Goal: Task Accomplishment & Management: Manage account settings

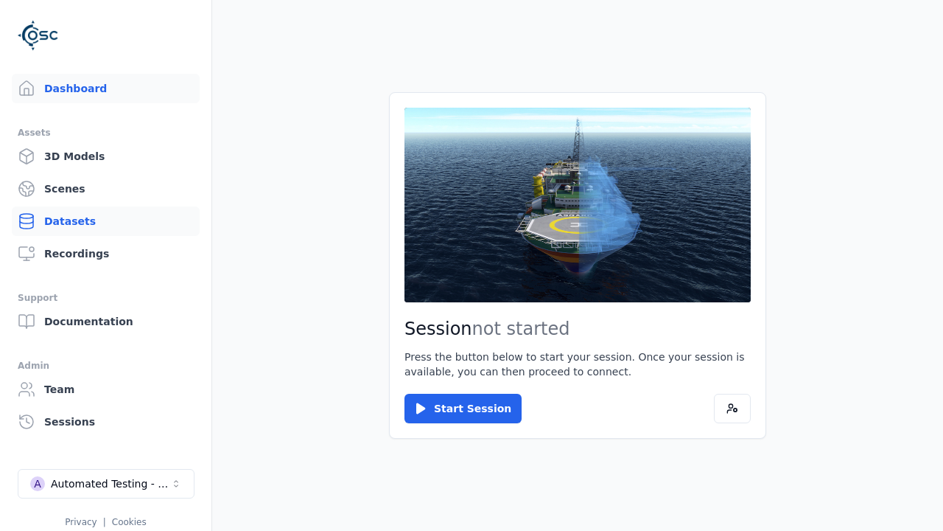
click at [100, 221] on link "Datasets" at bounding box center [106, 220] width 188 height 29
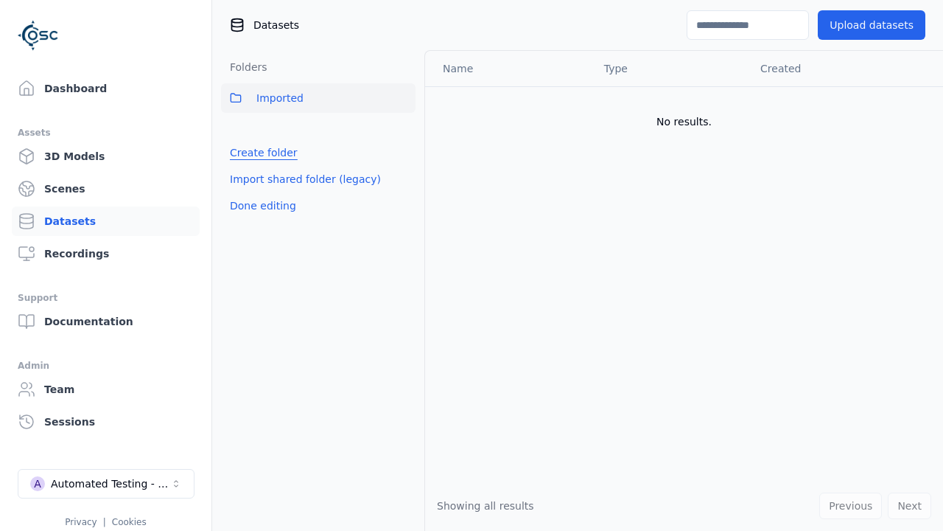
click at [260, 153] on link "Create folder" at bounding box center [264, 152] width 68 height 15
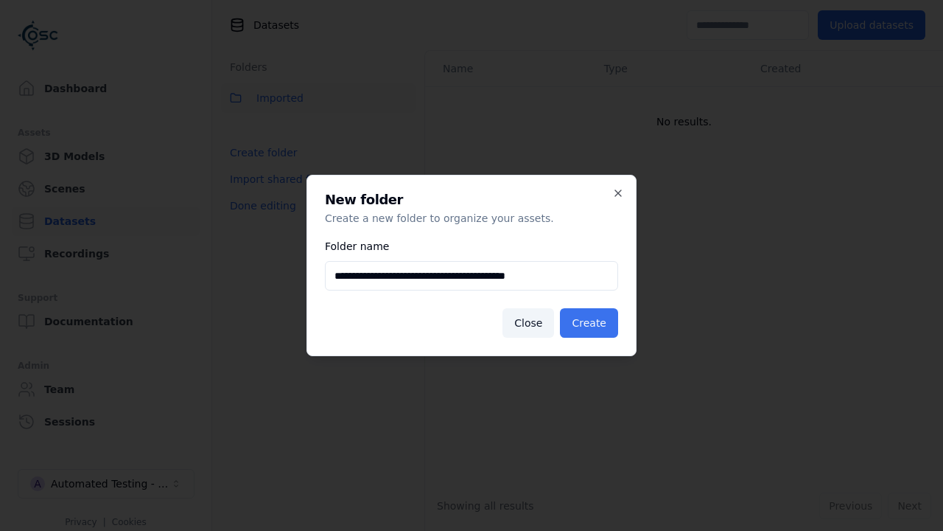
type input "**********"
click at [591, 323] on button "Create" at bounding box center [589, 322] width 58 height 29
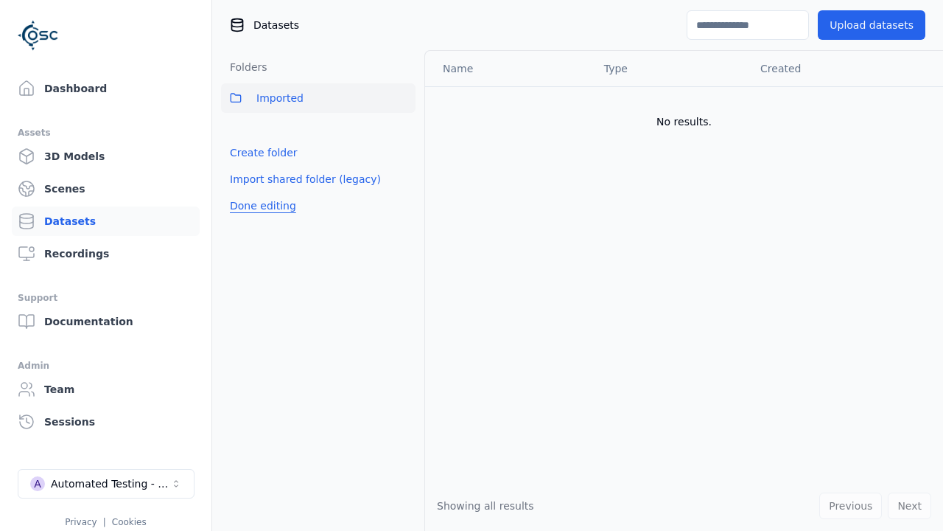
click at [260, 219] on button "Done editing" at bounding box center [263, 205] width 84 height 27
click at [247, 192] on button "Done editing" at bounding box center [263, 205] width 84 height 27
click at [404, 130] on html "Support Dashboard Assets 3D Models Scenes Datasets Recordings Support Documenta…" at bounding box center [471, 265] width 943 height 531
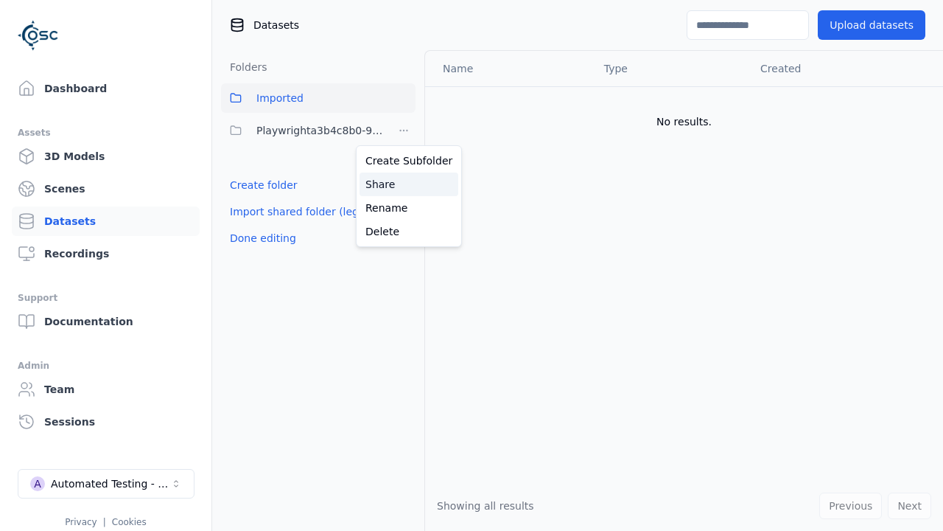
click at [403, 184] on div "Share" at bounding box center [409, 184] width 99 height 24
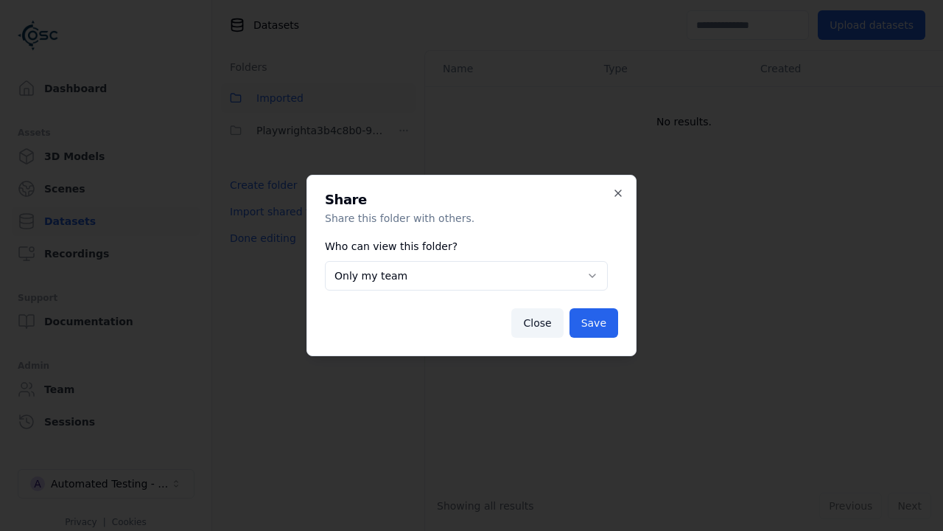
click at [466, 276] on button "Only my team" at bounding box center [466, 275] width 283 height 29
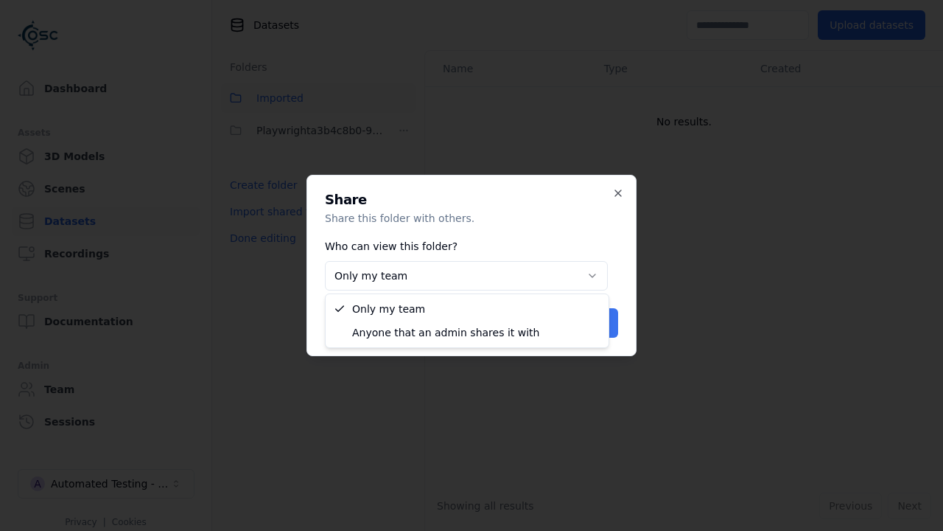
select select "****"
click at [596, 323] on button "Save" at bounding box center [594, 322] width 49 height 29
click at [260, 238] on button "Done editing" at bounding box center [263, 238] width 84 height 27
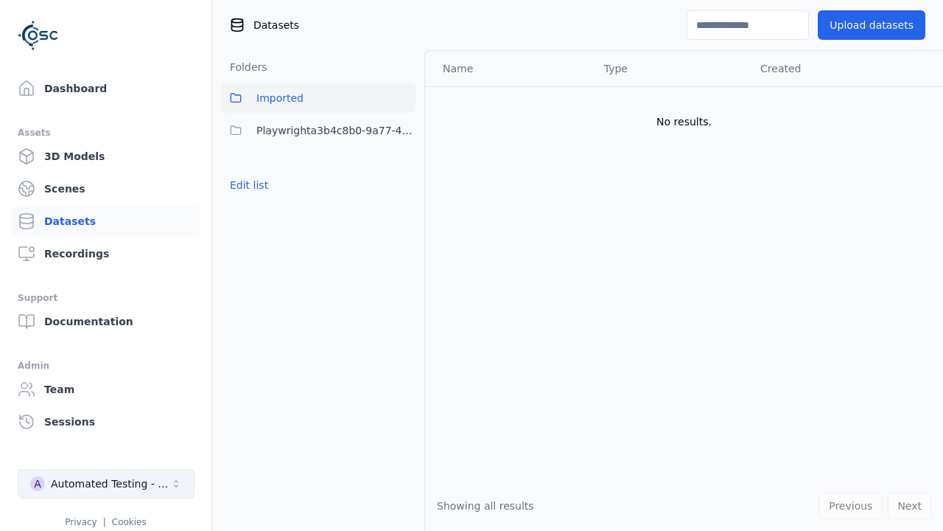
click at [106, 484] on div "Automated Testing - Playwright" at bounding box center [110, 483] width 119 height 15
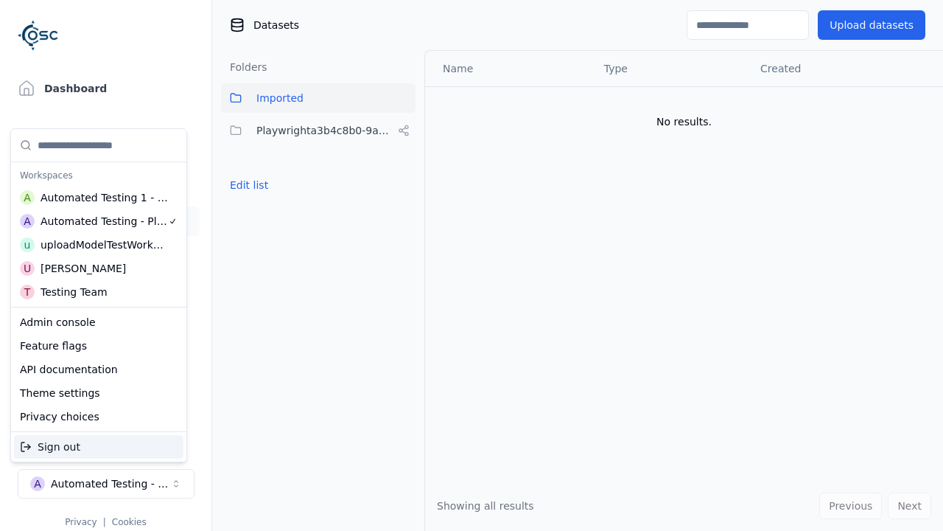
click at [95, 197] on div "Automated Testing 1 - Playwright" at bounding box center [105, 197] width 128 height 15
click at [472, 265] on html "Support Dashboard Assets 3D Models Scenes Datasets Recordings Support Documenta…" at bounding box center [471, 265] width 943 height 531
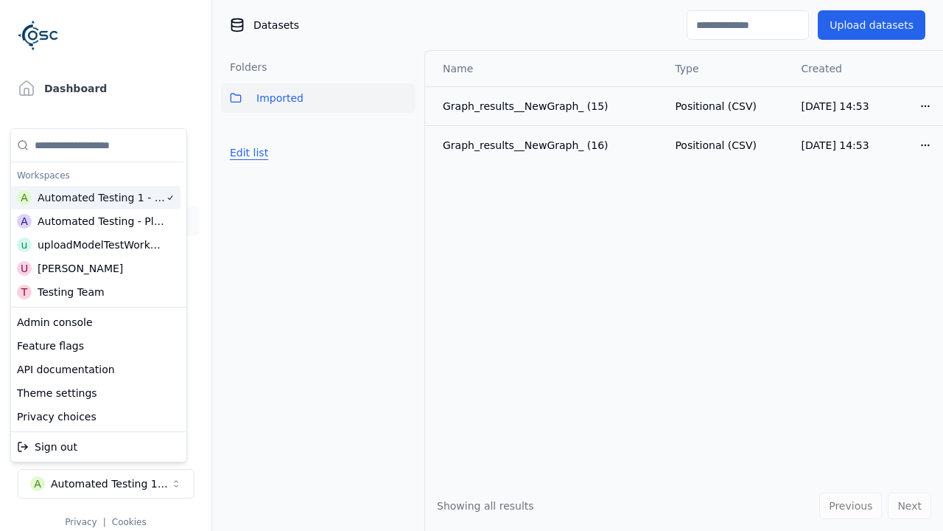
click at [247, 153] on button "Edit list" at bounding box center [249, 152] width 56 height 27
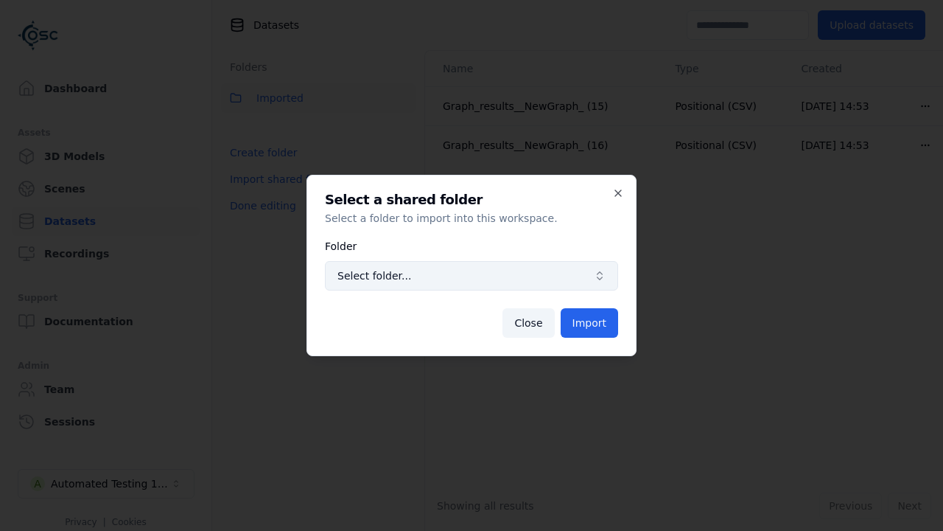
click at [472, 276] on span "Select folder..." at bounding box center [463, 275] width 251 height 15
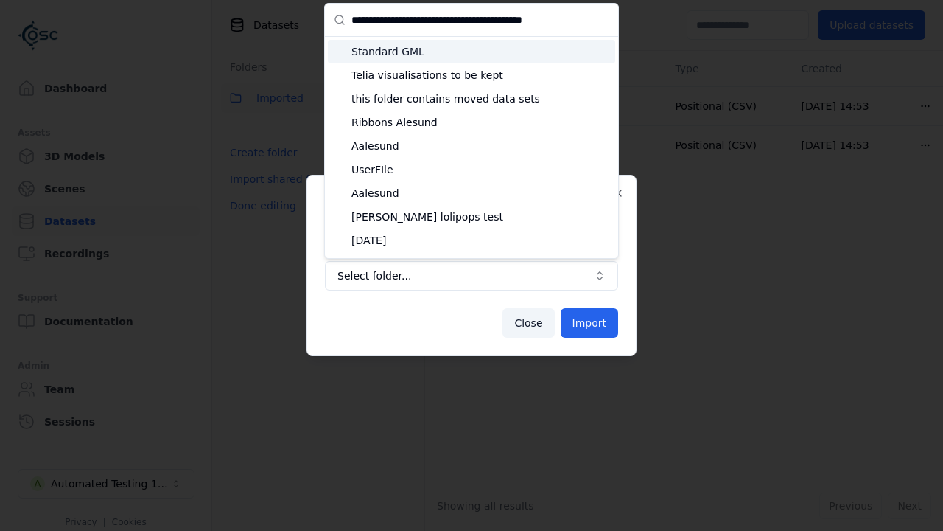
type input "**********"
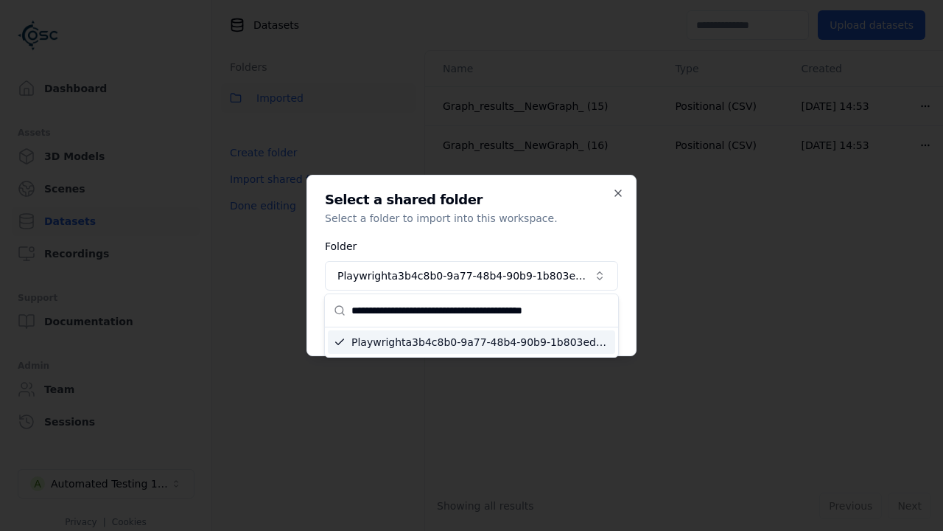
click at [590, 323] on button "Import" at bounding box center [589, 322] width 57 height 29
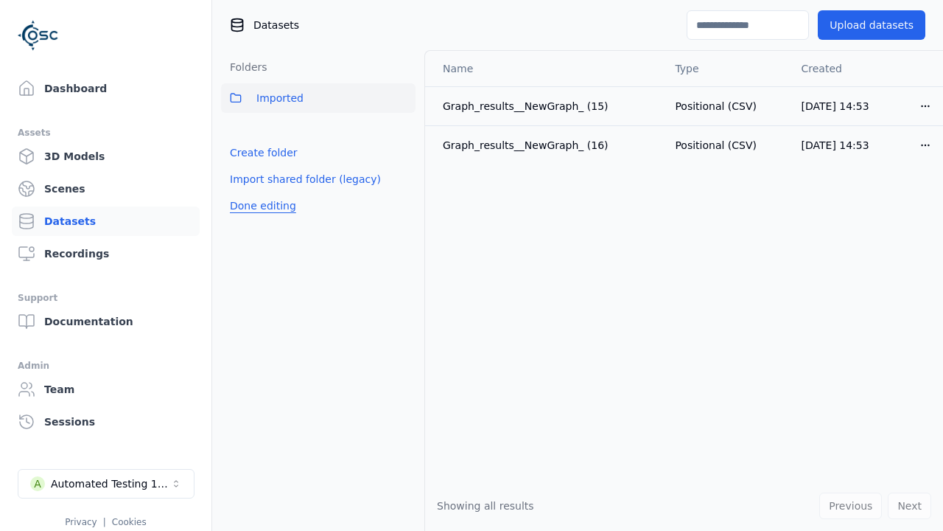
click at [260, 219] on button "Done editing" at bounding box center [263, 205] width 84 height 27
click at [247, 192] on button "Done editing" at bounding box center [263, 205] width 84 height 27
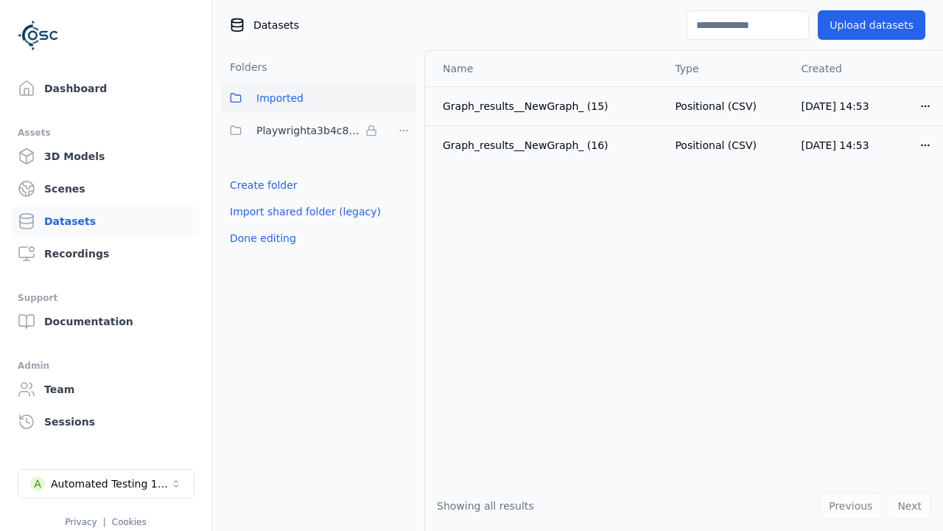
click at [404, 130] on html "Support Dashboard Assets 3D Models Scenes Datasets Recordings Support Documenta…" at bounding box center [471, 265] width 943 height 531
click at [472, 265] on html "Support Dashboard Assets 3D Models Scenes Datasets Recordings Support Documenta…" at bounding box center [471, 265] width 943 height 531
click at [260, 238] on button "Done editing" at bounding box center [263, 238] width 84 height 27
click at [106, 484] on div "Automated Testing 1 - Playwright" at bounding box center [110, 483] width 119 height 15
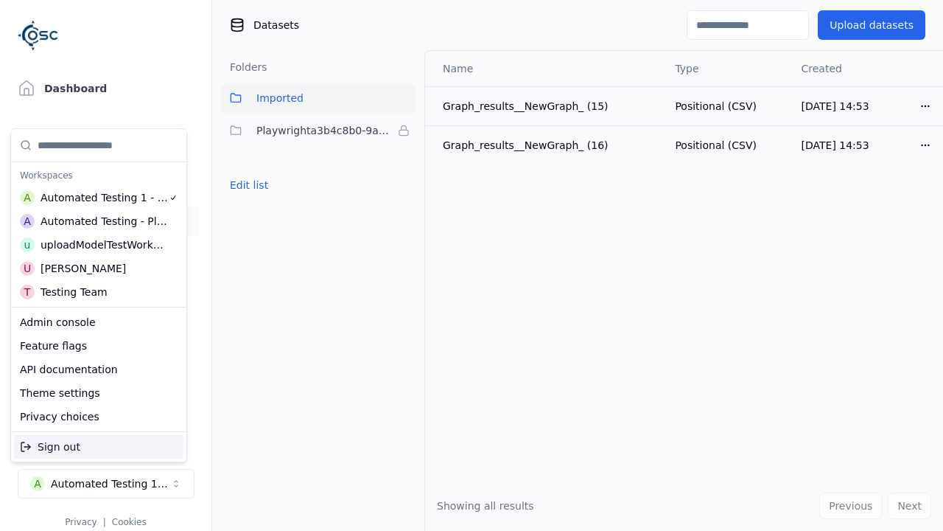
click at [95, 220] on div "Automated Testing - Playwright" at bounding box center [105, 221] width 128 height 15
click at [472, 265] on html "Support Dashboard Assets 3D Models Scenes Datasets Recordings Support Documenta…" at bounding box center [471, 265] width 943 height 531
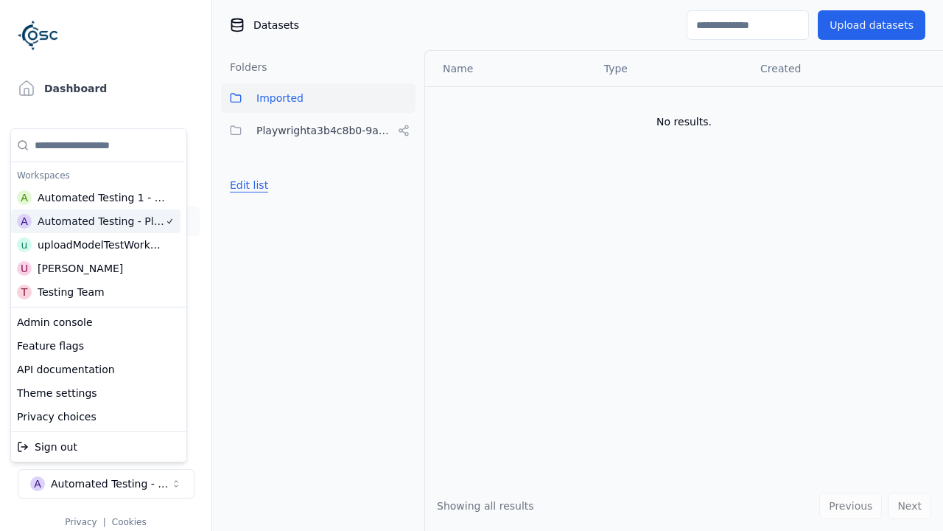
click at [247, 185] on button "Edit list" at bounding box center [249, 185] width 56 height 27
click at [404, 130] on html "Support Dashboard Assets 3D Models Scenes Datasets Recordings Support Documenta…" at bounding box center [471, 265] width 943 height 531
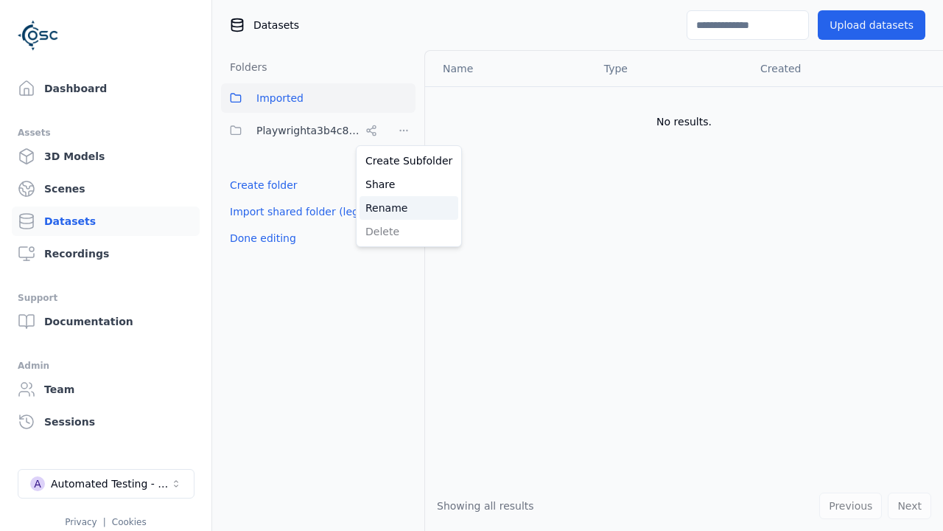
click at [403, 207] on div "Rename" at bounding box center [409, 208] width 99 height 24
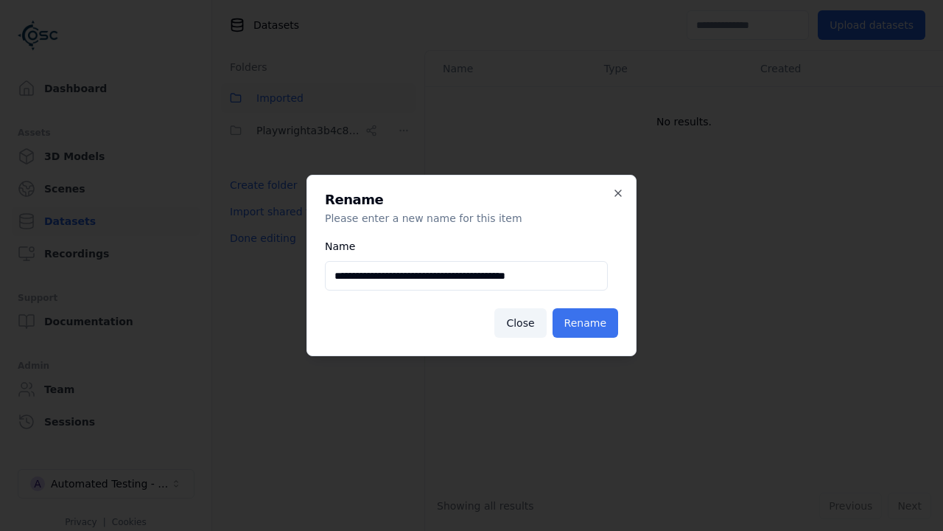
type input "**********"
click at [587, 323] on button "Rename" at bounding box center [586, 322] width 66 height 29
click at [260, 238] on button "Done editing" at bounding box center [263, 238] width 84 height 27
click at [106, 484] on div "Automated Testing - Playwright" at bounding box center [110, 483] width 119 height 15
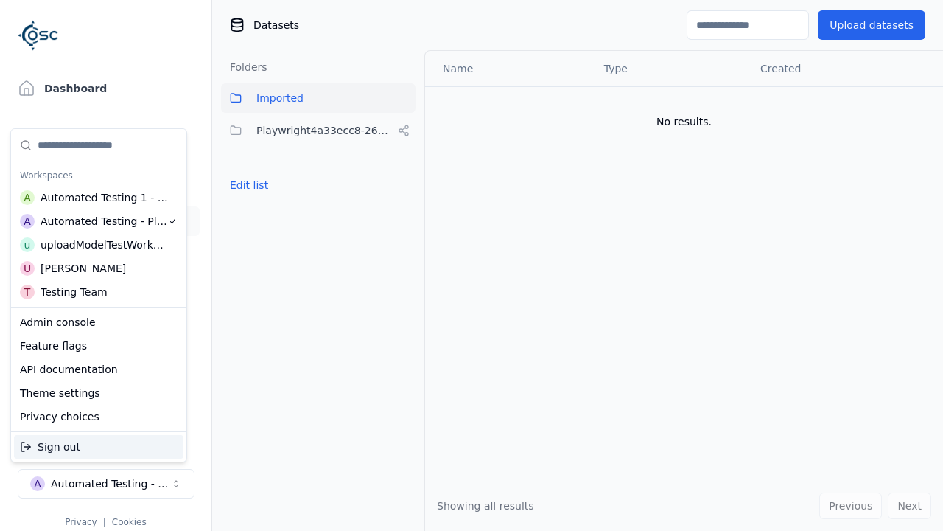
click at [95, 197] on div "Automated Testing 1 - Playwright" at bounding box center [105, 197] width 128 height 15
click at [472, 265] on html "Support Dashboard Assets 3D Models Scenes Datasets Recordings Support Documenta…" at bounding box center [471, 265] width 943 height 531
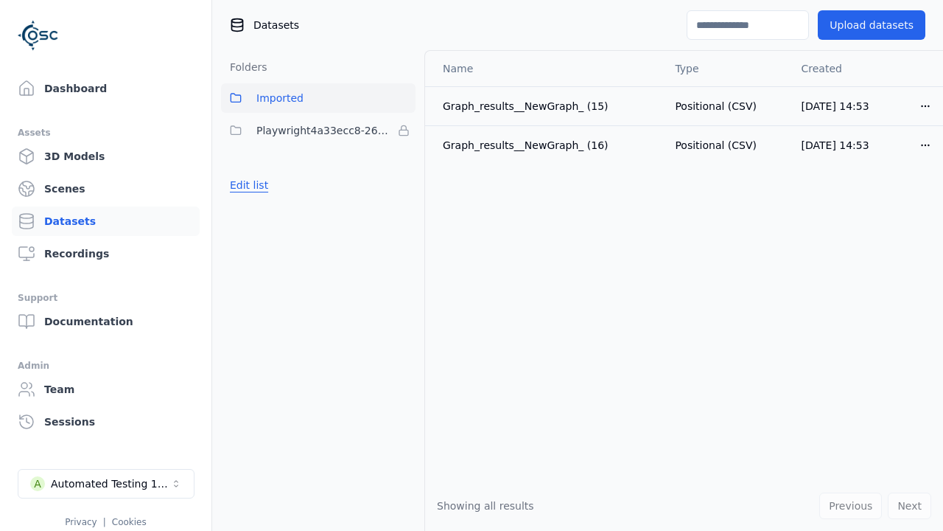
click at [247, 185] on button "Edit list" at bounding box center [249, 185] width 56 height 27
click at [404, 130] on html "Support Dashboard Assets 3D Models Scenes Datasets Recordings Support Documenta…" at bounding box center [471, 265] width 943 height 531
click at [404, 160] on div "Remove" at bounding box center [403, 161] width 87 height 24
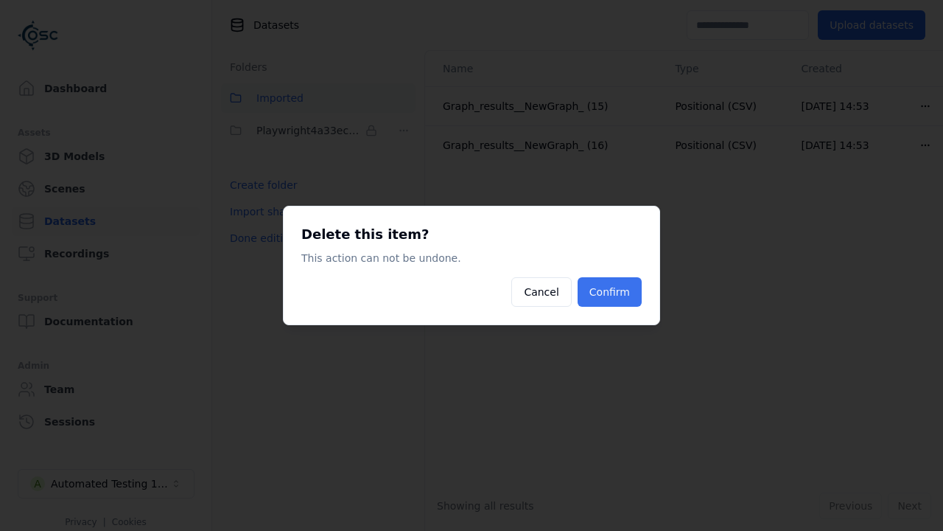
click at [611, 292] on button "Confirm" at bounding box center [610, 291] width 64 height 29
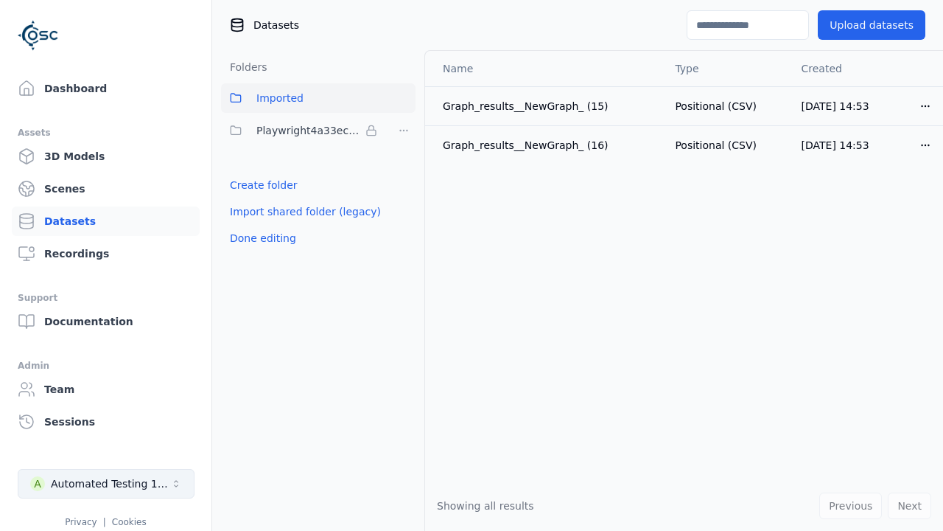
click at [260, 225] on button "Done editing" at bounding box center [263, 238] width 84 height 27
click at [106, 484] on div "Automated Testing 1 - Playwright" at bounding box center [110, 483] width 119 height 15
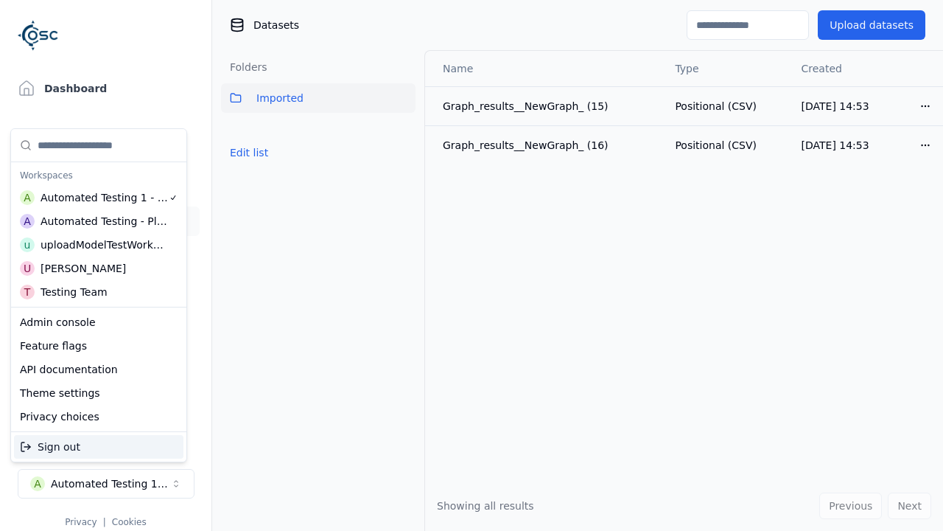
click at [95, 220] on div "Automated Testing - Playwright" at bounding box center [105, 221] width 128 height 15
click at [472, 265] on html "Support Dashboard Assets 3D Models Scenes Datasets Recordings Support Documenta…" at bounding box center [471, 265] width 943 height 531
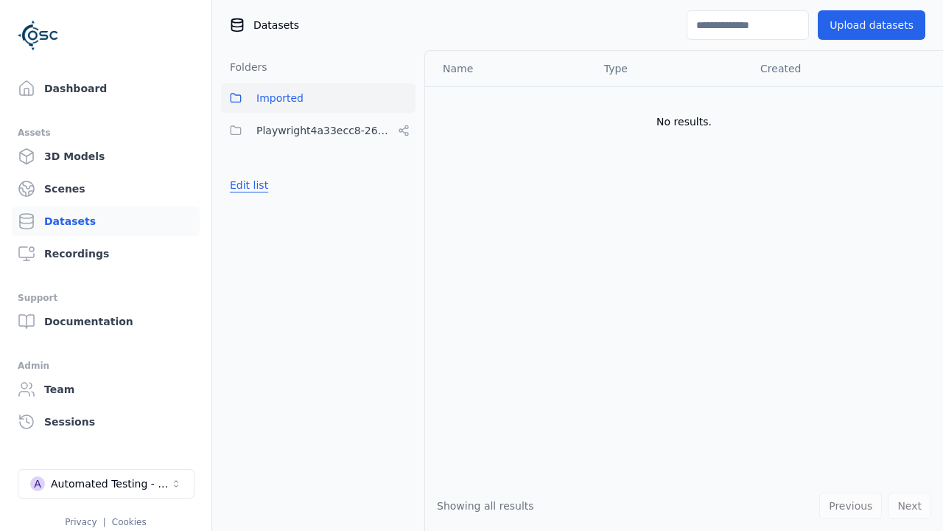
click at [247, 185] on button "Edit list" at bounding box center [249, 185] width 56 height 27
click at [404, 130] on html "Support Dashboard Assets 3D Models Scenes Datasets Recordings Support Documenta…" at bounding box center [471, 265] width 943 height 531
click at [403, 184] on div "Share" at bounding box center [409, 184] width 99 height 24
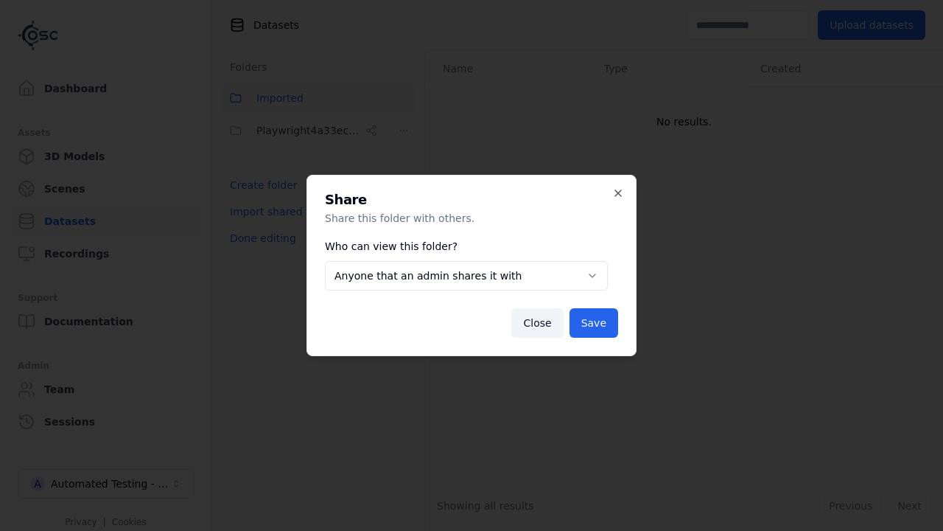
click at [466, 276] on button "Anyone that an admin shares it with" at bounding box center [466, 275] width 283 height 29
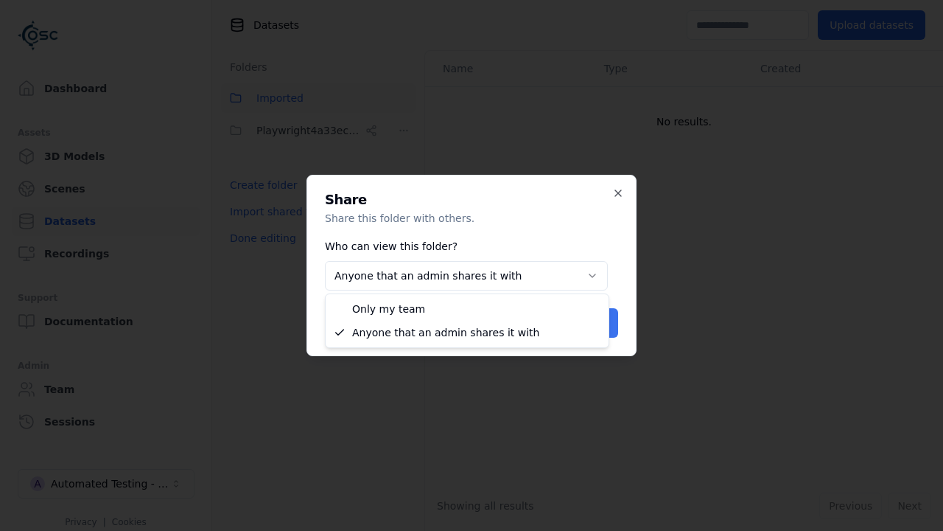
select select "*****"
click at [596, 323] on button "Save" at bounding box center [594, 322] width 49 height 29
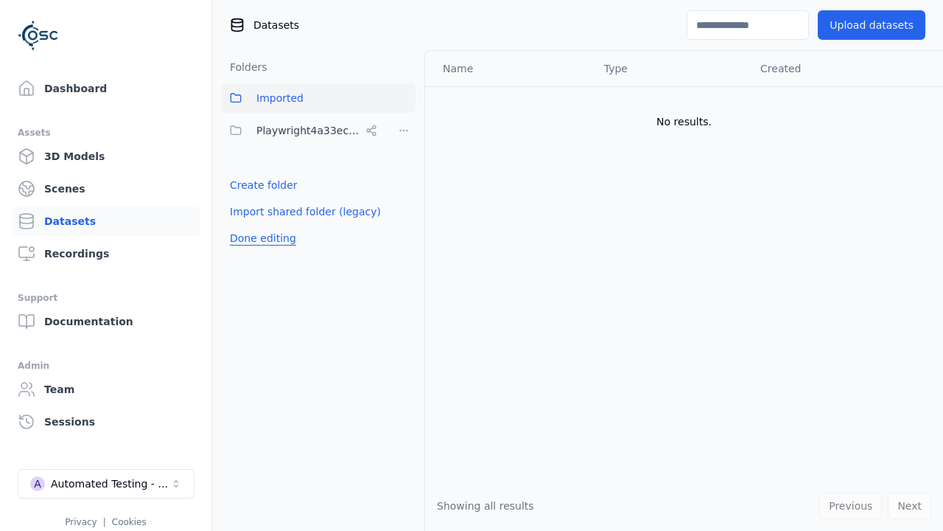
click at [260, 238] on button "Done editing" at bounding box center [263, 238] width 84 height 27
click at [247, 225] on button "Done editing" at bounding box center [263, 238] width 84 height 27
click at [404, 130] on html "Support Dashboard Assets 3D Models Scenes Datasets Recordings Support Documenta…" at bounding box center [471, 265] width 943 height 531
click at [403, 231] on div "Delete" at bounding box center [409, 232] width 99 height 24
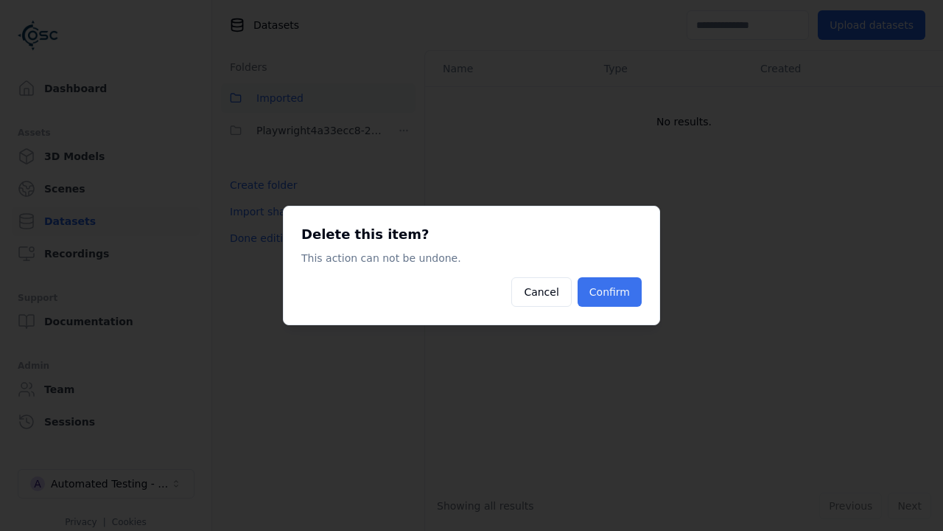
click at [611, 292] on button "Confirm" at bounding box center [610, 291] width 64 height 29
click at [260, 225] on button "Done editing" at bounding box center [263, 238] width 84 height 27
